Goal: Find specific page/section: Find specific page/section

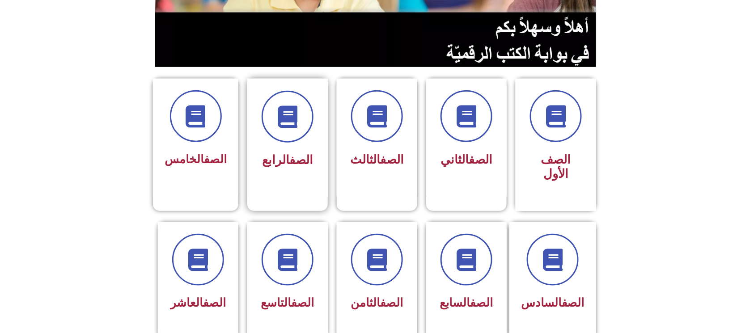
scroll to position [179, 0]
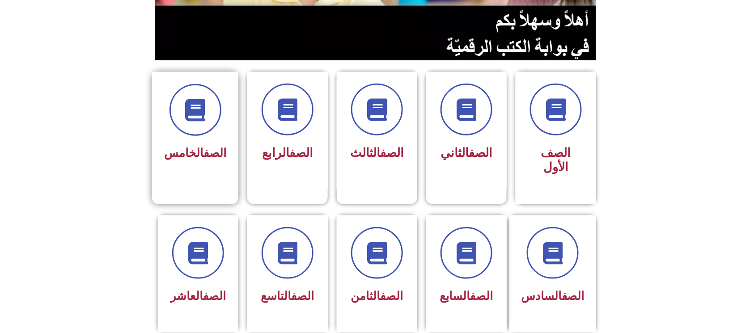
click at [204, 148] on link "الصف" at bounding box center [215, 152] width 23 height 13
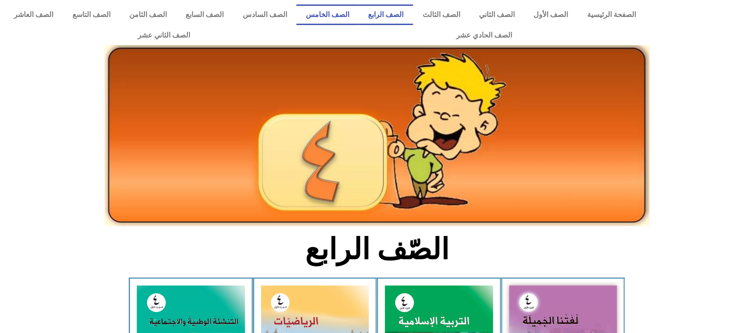
click at [359, 15] on link "الصف الخامس" at bounding box center [328, 14] width 62 height 21
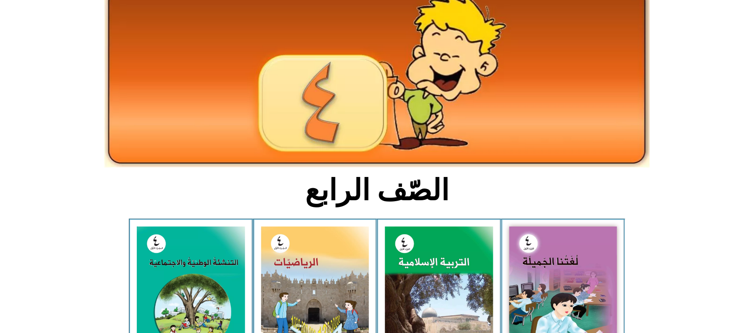
scroll to position [21, 0]
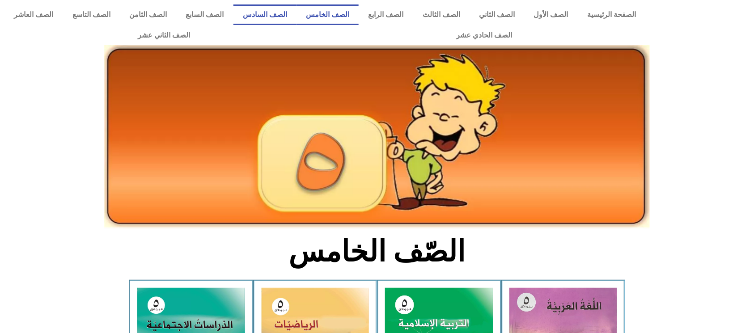
click at [297, 13] on link "الصف السادس" at bounding box center [264, 14] width 63 height 21
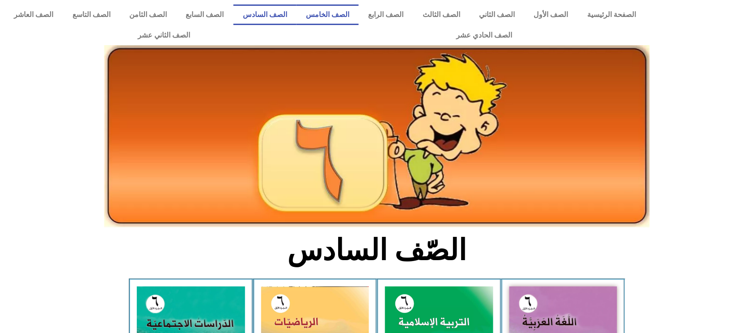
click at [359, 15] on link "الصف الخامس" at bounding box center [328, 14] width 62 height 21
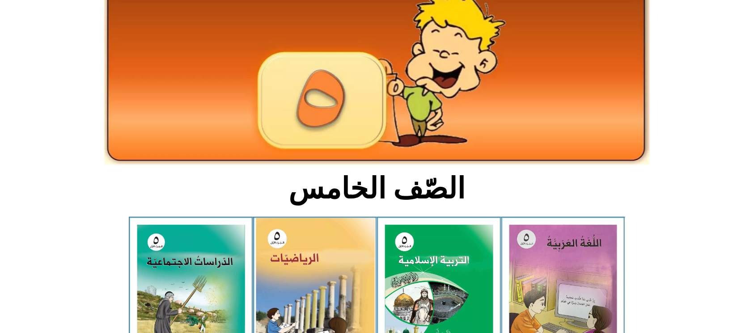
scroll to position [238, 0]
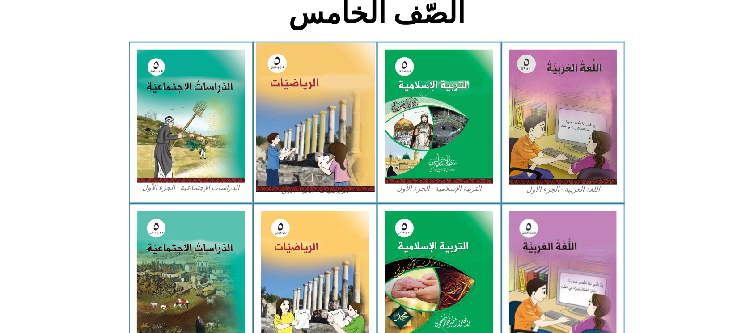
click at [321, 118] on img at bounding box center [314, 117] width 119 height 149
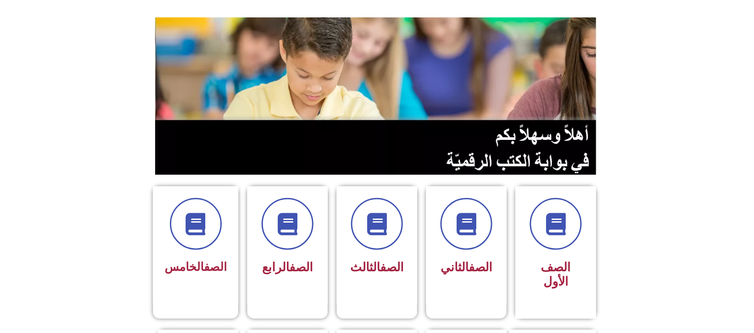
scroll to position [119, 0]
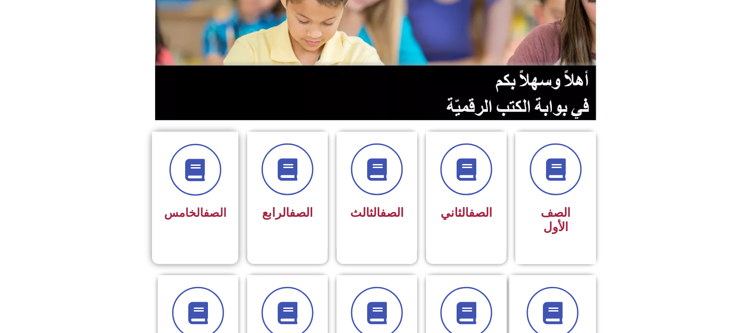
click at [212, 213] on link "الصف" at bounding box center [215, 212] width 23 height 13
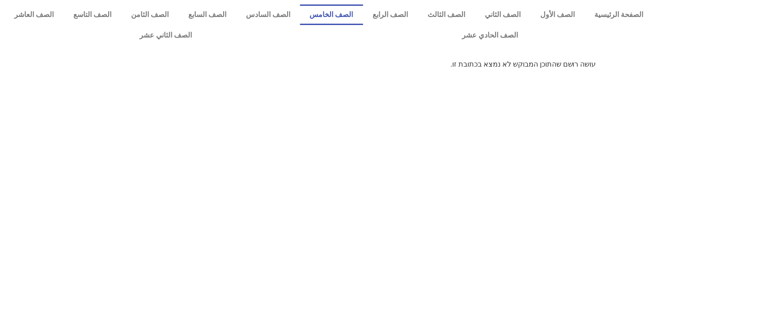
click at [363, 9] on link "الصف الخامس" at bounding box center [331, 14] width 63 height 21
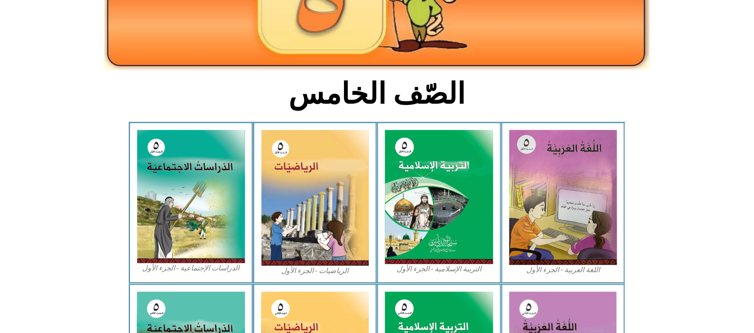
scroll to position [179, 0]
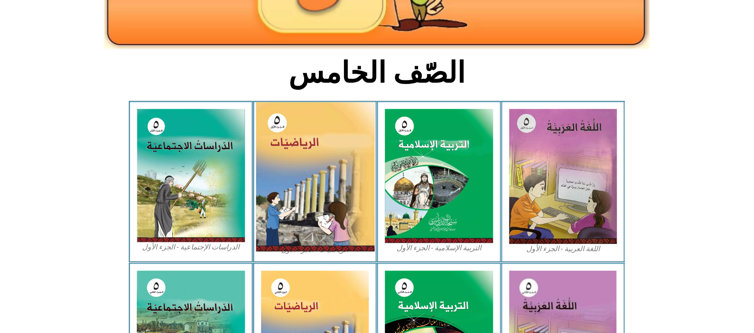
click at [320, 176] on img at bounding box center [314, 176] width 119 height 149
click at [315, 175] on img at bounding box center [314, 176] width 119 height 149
click at [317, 179] on img at bounding box center [314, 176] width 119 height 149
